Goal: Information Seeking & Learning: Learn about a topic

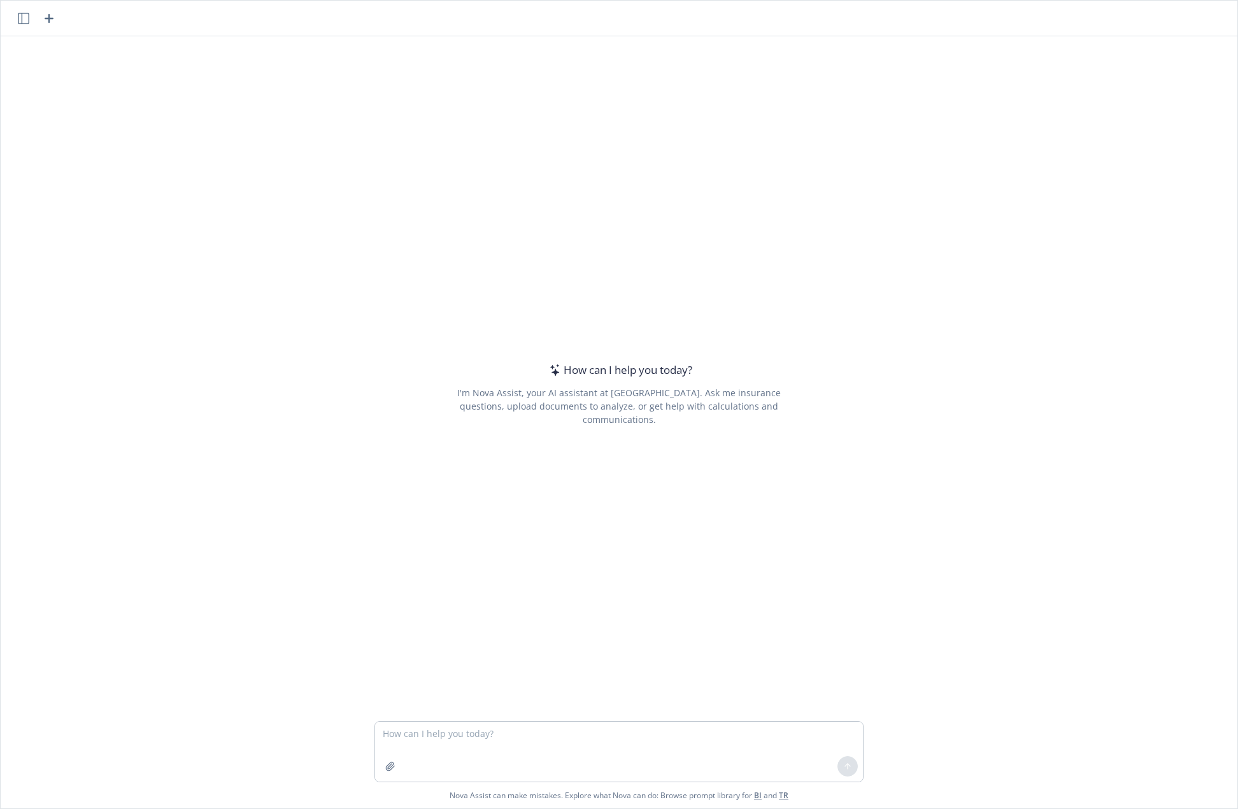
click at [466, 739] on textarea at bounding box center [619, 752] width 488 height 60
click at [711, 745] on textarea "can you write a blurb for a communication piece about Wellness Coach's starter" at bounding box center [619, 752] width 488 height 60
click at [752, 751] on textarea "can you write a blurb for a communication piece about Wellness Coach's starter" at bounding box center [619, 752] width 488 height 60
click at [580, 734] on textarea "can you write a blurb for a communication piece about Wellness Coach's starter …" at bounding box center [619, 752] width 488 height 60
type textarea "can you write a blurb for a communication piece for employees about Wellness Co…"
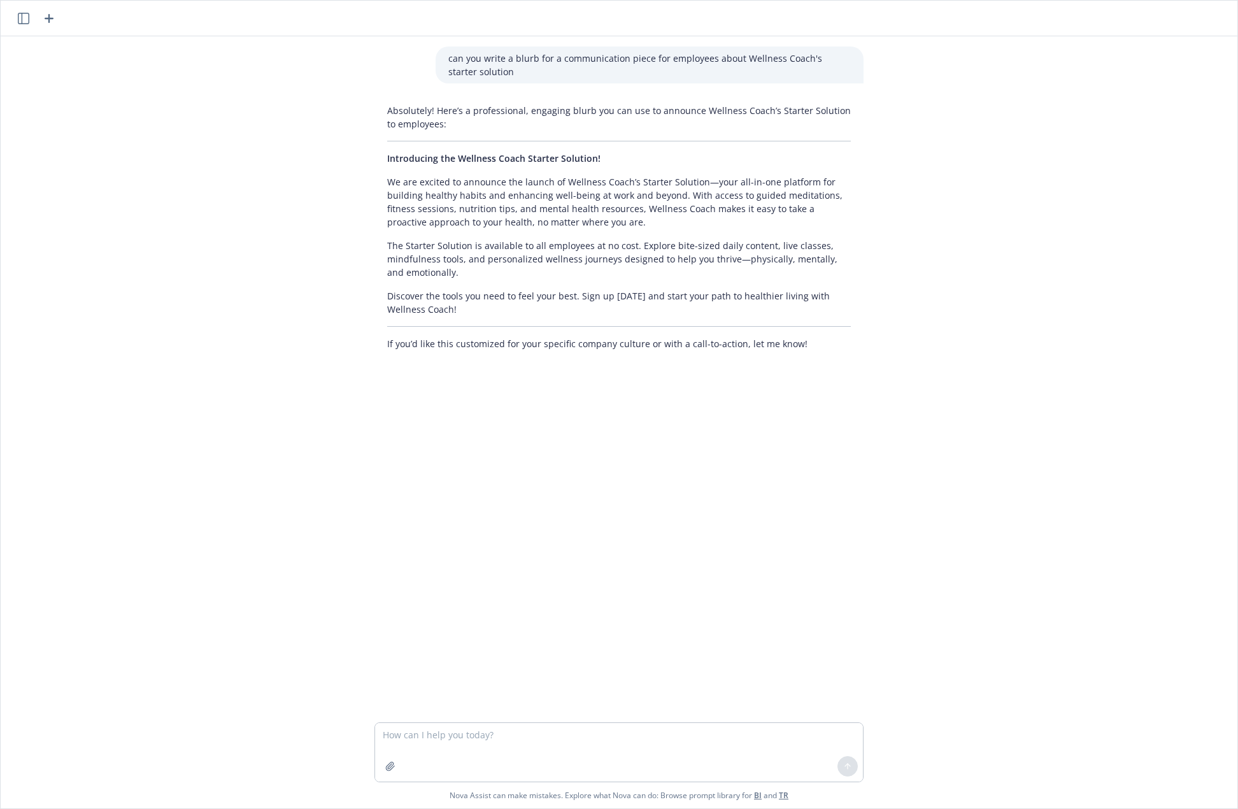
click at [603, 260] on p "The Starter Solution is available to all employees at no cost. Explore bite-siz…" at bounding box center [619, 259] width 464 height 40
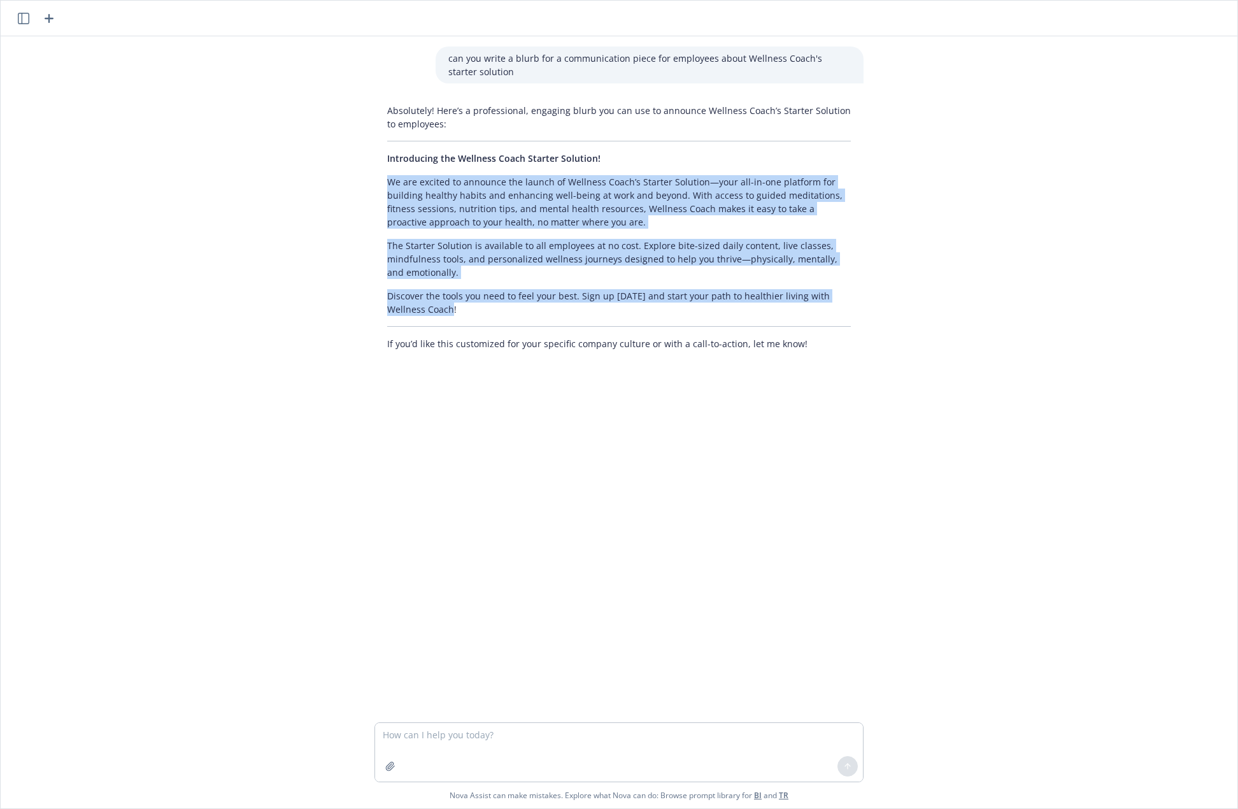
drag, startPoint x: 434, startPoint y: 305, endPoint x: 347, endPoint y: 180, distance: 152.5
click at [347, 180] on div "can you write a blurb for a communication piece for employees about Wellness Co…" at bounding box center [619, 379] width 1237 height 686
copy div "We are excited to announce the launch of Wellness Coach’s Starter Solution—your…"
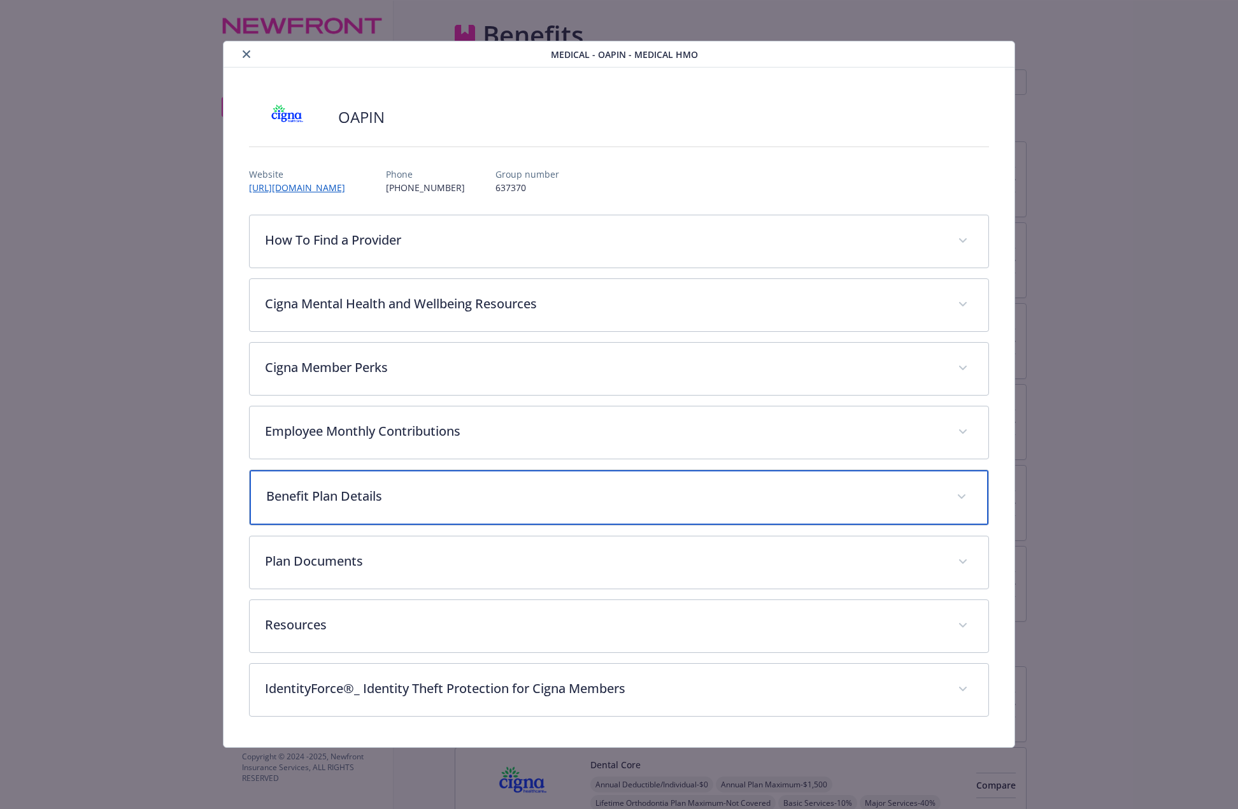
click at [515, 508] on div "Benefit Plan Details" at bounding box center [619, 497] width 739 height 55
